Goal: Book appointment/travel/reservation

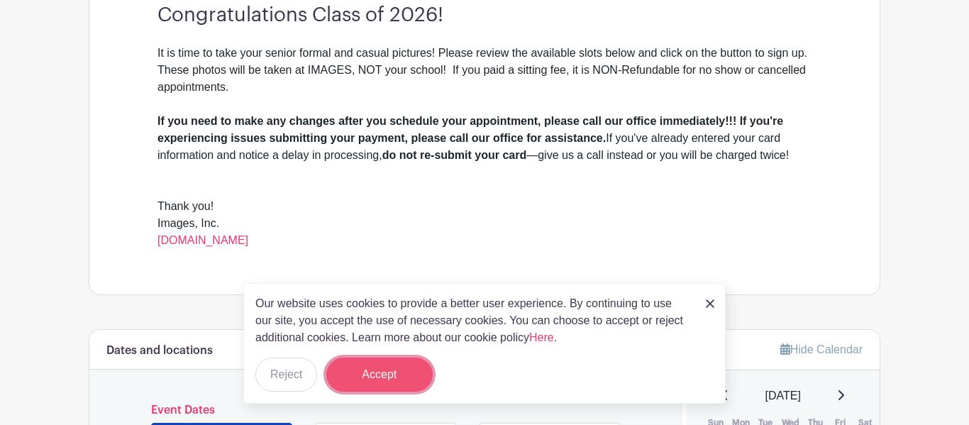
click at [385, 386] on button "Accept" at bounding box center [379, 374] width 106 height 34
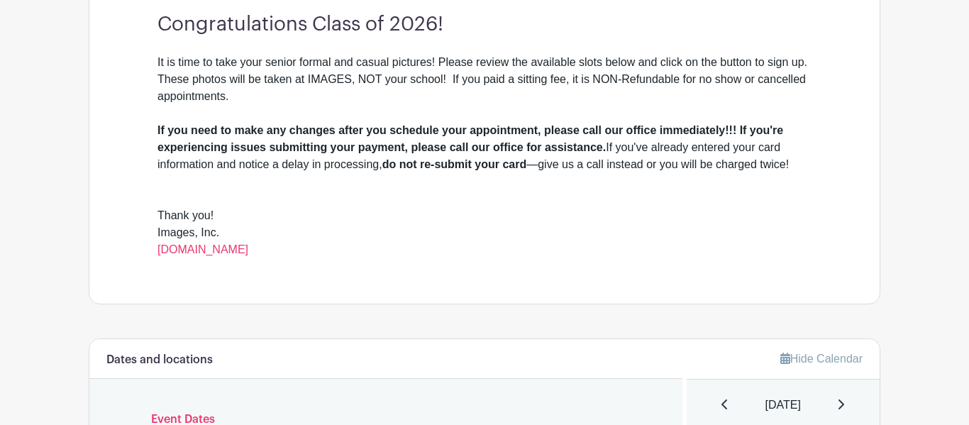
scroll to position [435, 0]
